Goal: Find specific fact: Find specific fact

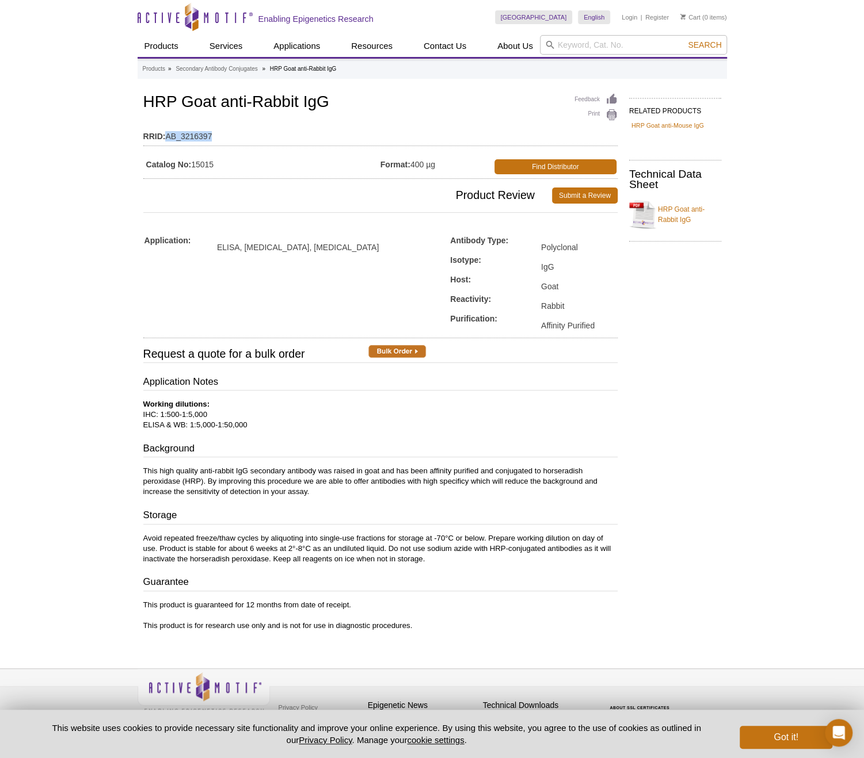
drag, startPoint x: 212, startPoint y: 135, endPoint x: 166, endPoint y: 134, distance: 46.0
click at [166, 134] on td "RRID: AB_3216397" at bounding box center [380, 133] width 474 height 18
copy td "AB_3216397"
click at [574, 49] on input "search" at bounding box center [633, 45] width 187 height 20
paste input "Cat No. 15014"
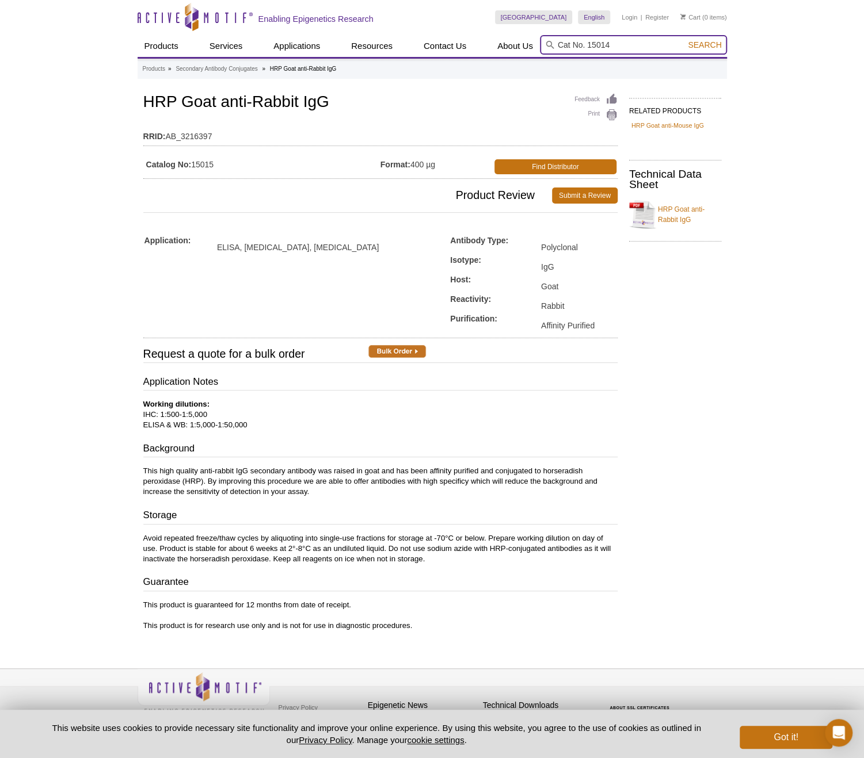
type input "Cat No. 15014"
click at [693, 45] on span "Search" at bounding box center [704, 44] width 33 height 9
click at [167, 140] on td "RRID: AB_3216396" at bounding box center [380, 133] width 474 height 18
